Goal: Communication & Community: Ask a question

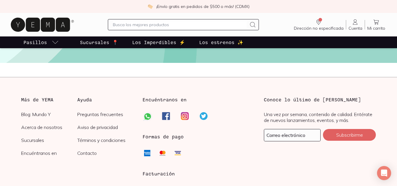
scroll to position [1429, 0]
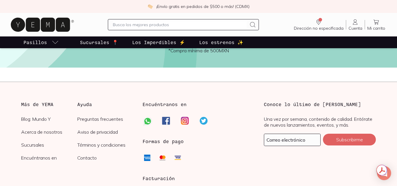
click at [91, 159] on link "Contacto" at bounding box center [105, 158] width 56 height 6
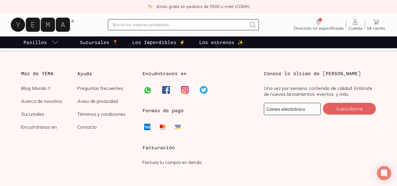
scroll to position [181, 0]
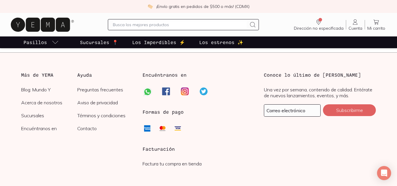
click at [92, 131] on link "Contacto" at bounding box center [105, 129] width 56 height 6
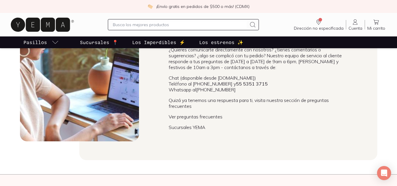
scroll to position [0, 0]
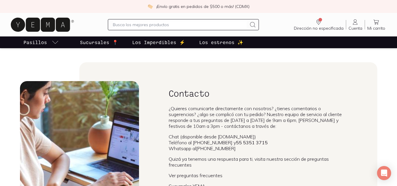
click at [359, 28] on span "Cuenta" at bounding box center [356, 28] width 14 height 5
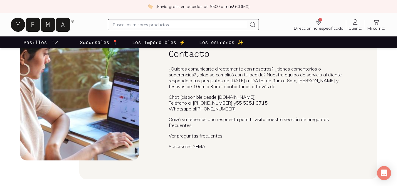
scroll to position [29, 0]
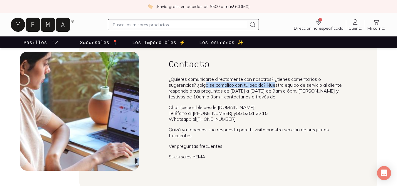
drag, startPoint x: 206, startPoint y: 87, endPoint x: 278, endPoint y: 83, distance: 71.9
click at [278, 83] on p "¿Quieres comunicarte directamente con nosotros? ¿tienes comentarios o sugerenci…" at bounding box center [258, 88] width 179 height 24
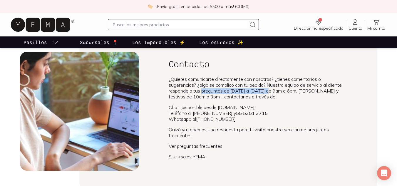
drag, startPoint x: 201, startPoint y: 91, endPoint x: 291, endPoint y: 86, distance: 90.1
click at [288, 87] on p "¿Quieres comunicarte directamente con nosotros? ¿tienes comentarios o sugerenci…" at bounding box center [258, 88] width 179 height 24
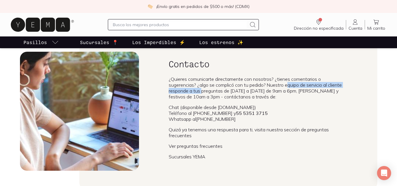
click at [316, 84] on p "¿Quieres comunicarte directamente con nosotros? ¿tienes comentarios o sugerenci…" at bounding box center [258, 88] width 179 height 24
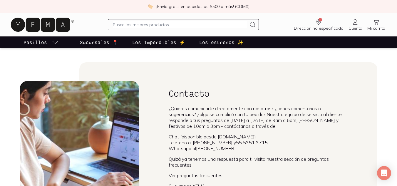
click at [96, 41] on p "Sucursales 📍" at bounding box center [99, 42] width 38 height 7
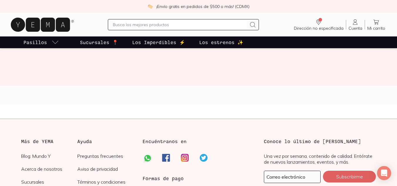
scroll to position [915, 0]
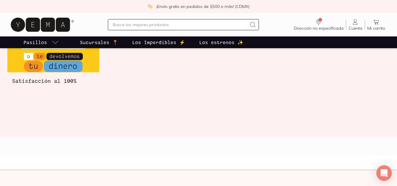
click at [383, 172] on icon "Open Intercom Messenger" at bounding box center [384, 173] width 7 height 8
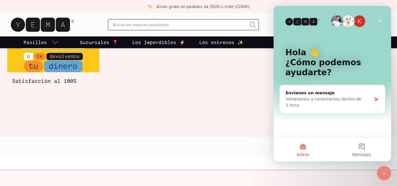
scroll to position [0, 0]
click at [323, 99] on div "Volveremos a conectarnos dentro de 1 hora" at bounding box center [329, 102] width 86 height 12
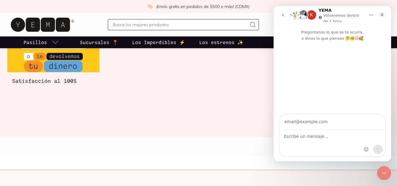
click at [321, 119] on input "Su correo electrónico" at bounding box center [332, 122] width 98 height 15
click at [313, 123] on input "Su correo electrónico" at bounding box center [332, 122] width 98 height 15
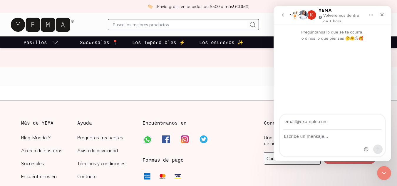
scroll to position [1032, 0]
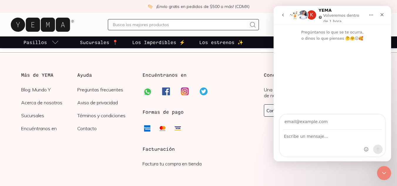
type input "[EMAIL_ADDRESS][DOMAIN_NAME]"
click at [325, 143] on div "Intercom Messenger" at bounding box center [332, 143] width 105 height 26
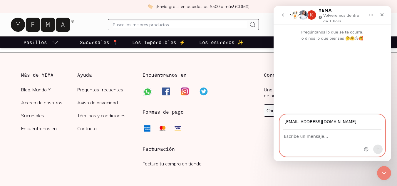
click at [325, 134] on textarea "Escribe un mensaje..." at bounding box center [332, 135] width 105 height 10
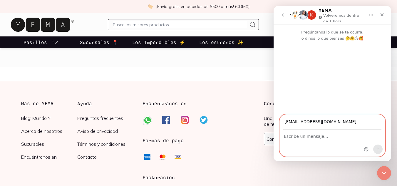
scroll to position [1003, 0]
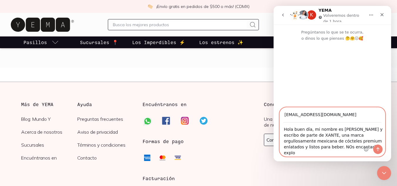
click at [290, 154] on textarea "Hola buen día, mi nombre es [PERSON_NAME] y escribo de parte de XANTE, una marc…" at bounding box center [332, 140] width 105 height 34
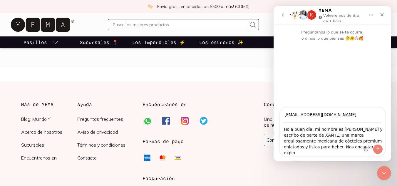
click at [325, 157] on div "[EMAIL_ADDRESS][DOMAIN_NAME] Hola buen día, mi nombre es [PERSON_NAME] y escrib…" at bounding box center [333, 134] width 118 height 54
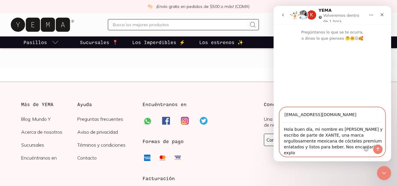
click at [329, 156] on textarea "Hola buen día, mi nombre es [PERSON_NAME] y escribo de parte de XANTE, una marc…" at bounding box center [332, 140] width 105 height 34
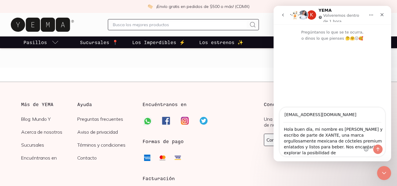
drag, startPoint x: 362, startPoint y: 153, endPoint x: 290, endPoint y: 154, distance: 72.1
click at [290, 154] on div "Hola buen día, mi nombre es [PERSON_NAME] y escribo de parte de XANTE, una marc…" at bounding box center [332, 140] width 105 height 34
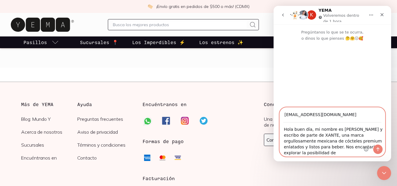
click at [290, 154] on textarea "Hola buen día, mi nombre es [PERSON_NAME] y escribo de parte de XANTE, una marc…" at bounding box center [332, 140] width 105 height 34
click at [308, 151] on textarea "Hola buen día, mi nombre es [PERSON_NAME] y escribo de parte de XANTE, una marc…" at bounding box center [332, 140] width 105 height 34
click at [357, 155] on textarea "Hola buen día, mi nombre es [PERSON_NAME] y escribo de parte de XANTE, una marc…" at bounding box center [332, 140] width 105 height 34
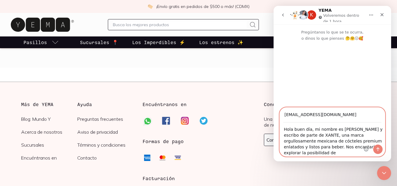
drag, startPoint x: 361, startPoint y: 154, endPoint x: 286, endPoint y: 154, distance: 75.0
click at [286, 154] on textarea "Hola buen día, mi nombre es [PERSON_NAME] y escribo de parte de XANTE, una marc…" at bounding box center [332, 140] width 105 height 34
paste textarea "Nos gustaría tener la oportunidad de presentarles nuestro producto para su eval…"
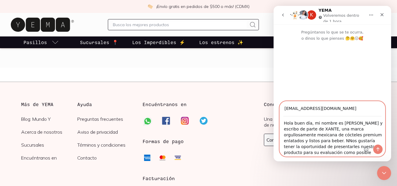
click at [287, 141] on textarea "Hola buen día, mi nombre es [PERSON_NAME] y escribo de parte de XANTE, una marc…" at bounding box center [332, 137] width 105 height 40
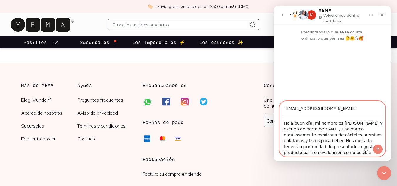
scroll to position [1032, 0]
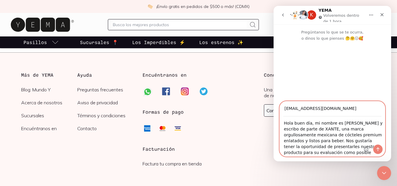
click at [328, 152] on textarea "Hola buen día, mi nombre es [PERSON_NAME] y escribo de parte de XANTE, una marc…" at bounding box center [332, 137] width 105 height 40
type textarea "Hola buen día, mi nombre es [PERSON_NAME] y escribo de parte de XANTE, una marc…"
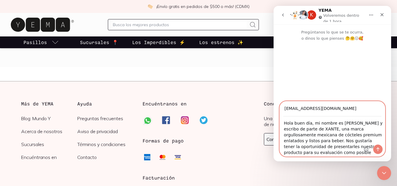
scroll to position [1003, 0]
click at [379, 151] on icon "Enviar un mensaje…" at bounding box center [378, 149] width 5 height 5
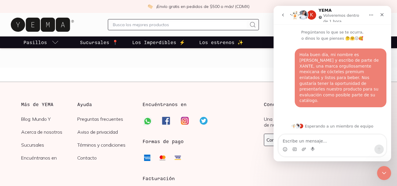
click at [230, 96] on section "Más de YEMA Blog: Mundo Y Acerca de nosotros Sucursales Encuéntranos en Ayuda P…" at bounding box center [198, 154] width 383 height 126
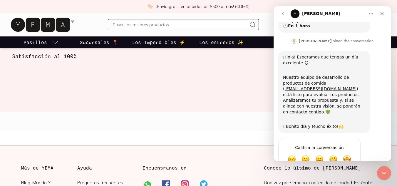
scroll to position [885, 0]
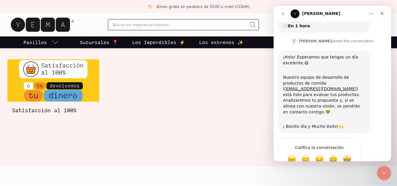
click at [37, 23] on icon at bounding box center [40, 25] width 59 height 14
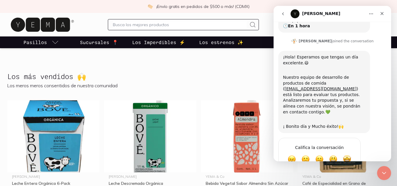
scroll to position [206, 0]
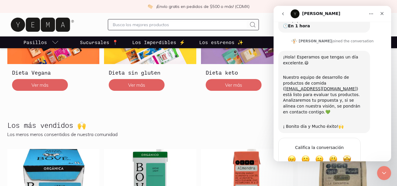
drag, startPoint x: 8, startPoint y: 13, endPoint x: 86, endPoint y: 27, distance: 79.6
click at [86, 27] on div "Dirección no especificada Sin CP Estás viendo todo nuestro catálogo, algunos pr…" at bounding box center [198, 25] width 397 height 24
drag, startPoint x: 66, startPoint y: 25, endPoint x: 22, endPoint y: 25, distance: 43.2
drag, startPoint x: 22, startPoint y: 25, endPoint x: 17, endPoint y: 24, distance: 5.4
click at [10, 25] on icon at bounding box center [42, 24] width 66 height 19
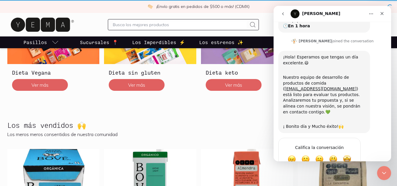
scroll to position [0, 0]
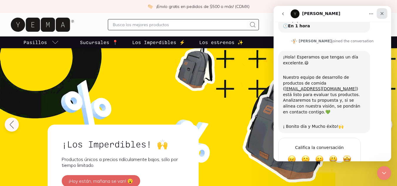
click at [385, 14] on div "Cerrar" at bounding box center [382, 13] width 11 height 11
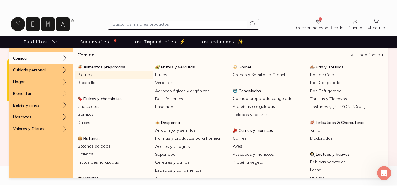
scroll to position [886, 0]
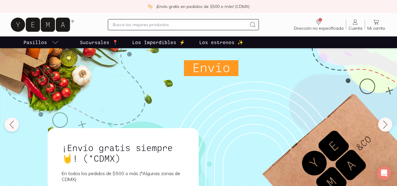
click at [210, 42] on p "Los estrenos ✨" at bounding box center [221, 42] width 44 height 7
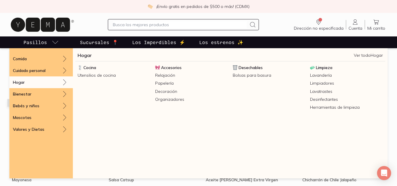
scroll to position [471, 0]
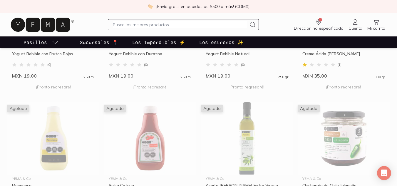
click at [389, 8] on div "¡Envío gratis en pedidos de $500 o más! (CDMX)" at bounding box center [198, 6] width 397 height 13
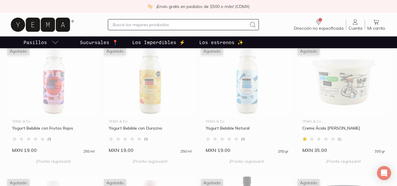
scroll to position [353, 0]
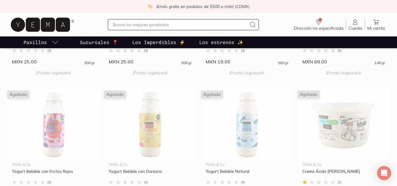
click at [166, 43] on p "Los Imperdibles ⚡️" at bounding box center [158, 42] width 53 height 7
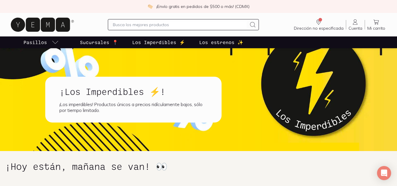
click at [102, 39] on p "Sucursales 📍" at bounding box center [99, 42] width 38 height 7
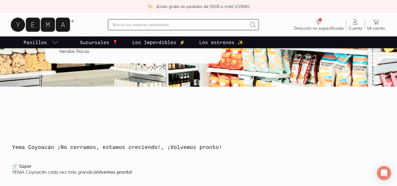
scroll to position [62, 0]
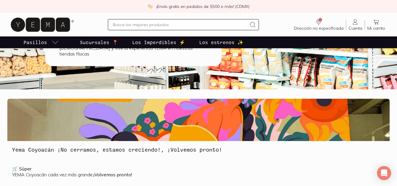
click at [111, 42] on p "Sucursales 📍" at bounding box center [99, 42] width 38 height 7
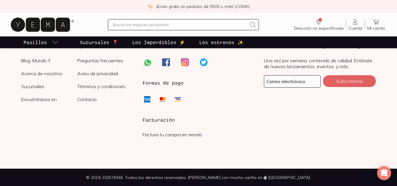
scroll to position [1062, 0]
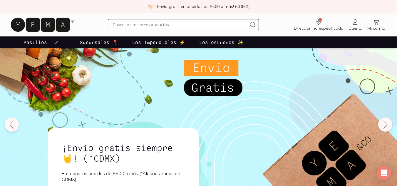
scroll to position [29, 0]
